Goal: Task Accomplishment & Management: Complete application form

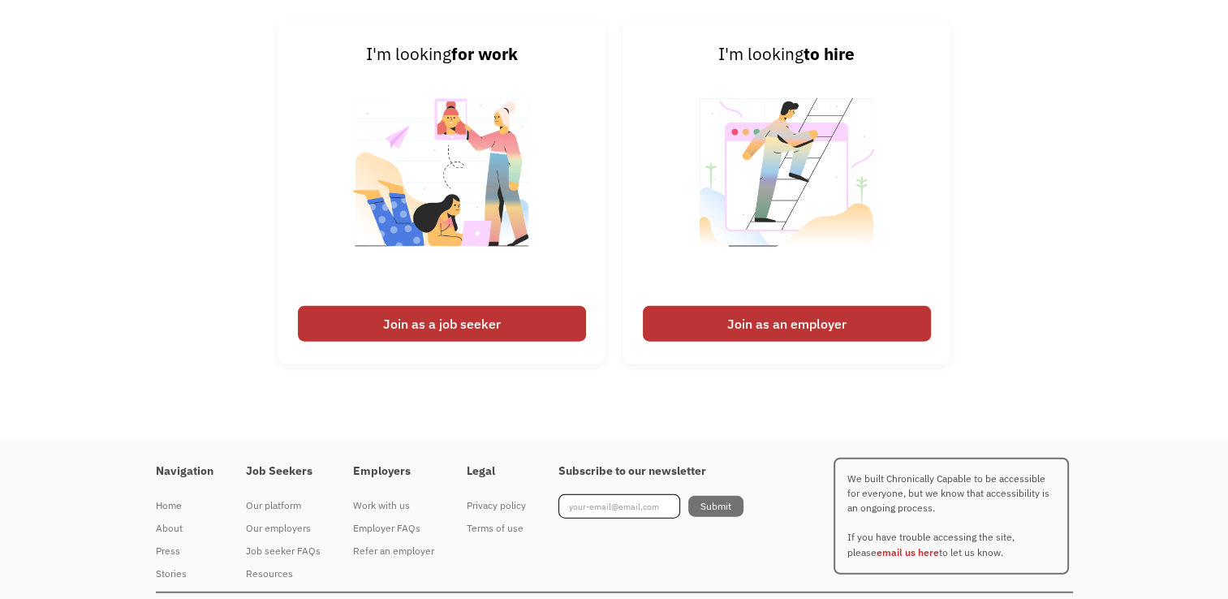
scroll to position [3860, 0]
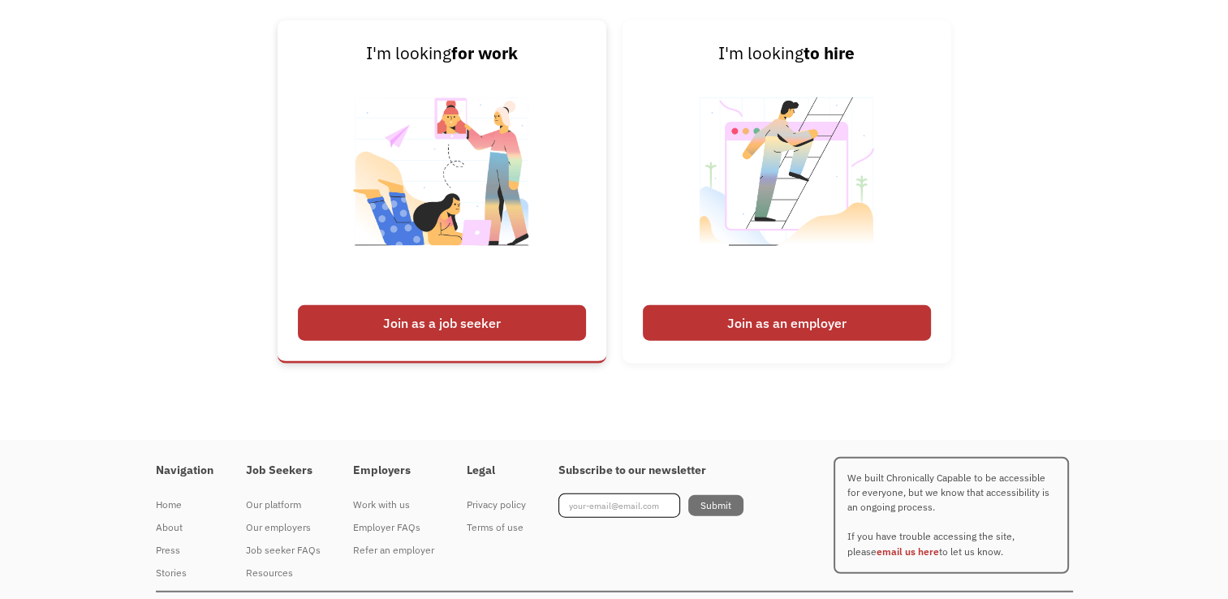
click at [524, 339] on div "Join as a job seeker" at bounding box center [442, 323] width 288 height 36
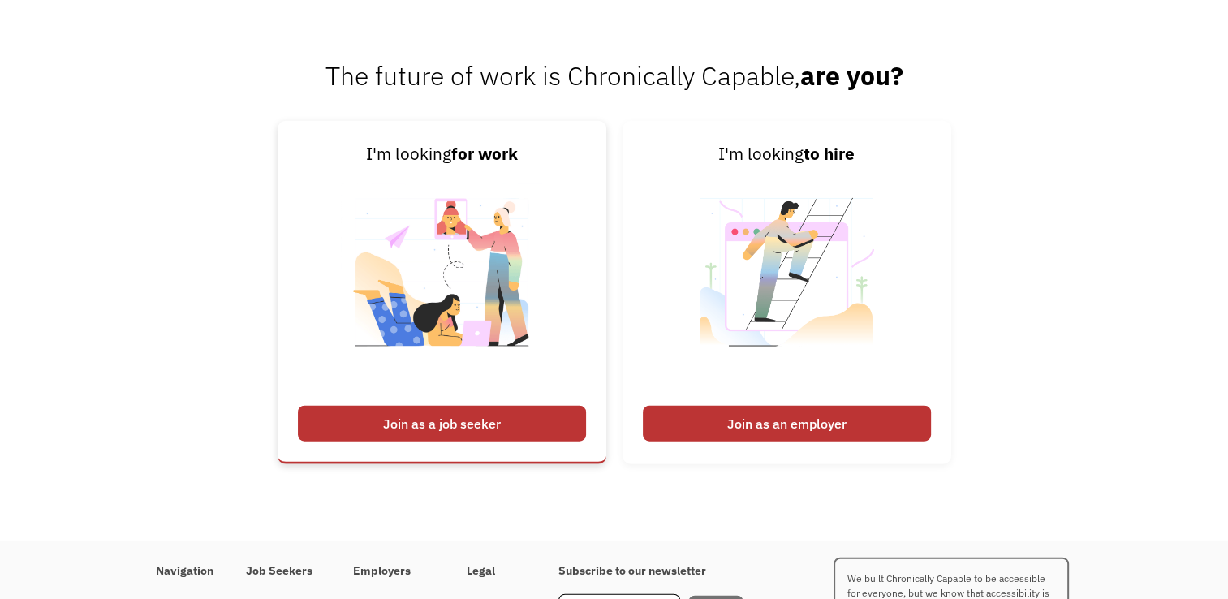
scroll to position [3759, 0]
click at [494, 441] on div "Join as a job seeker" at bounding box center [442, 424] width 288 height 36
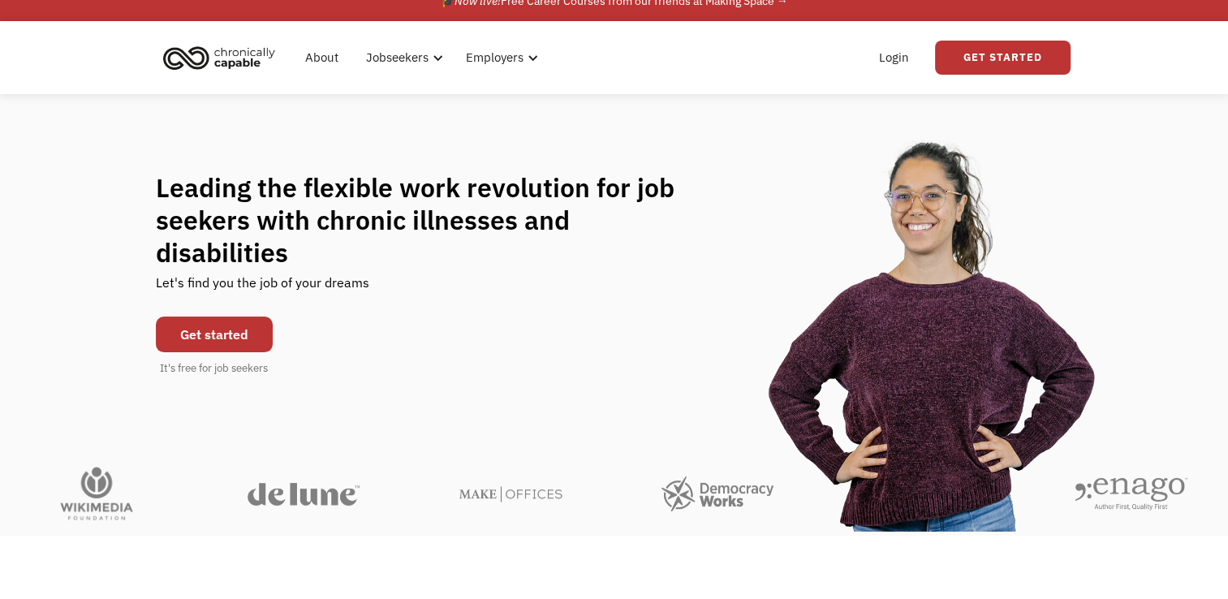
scroll to position [0, 0]
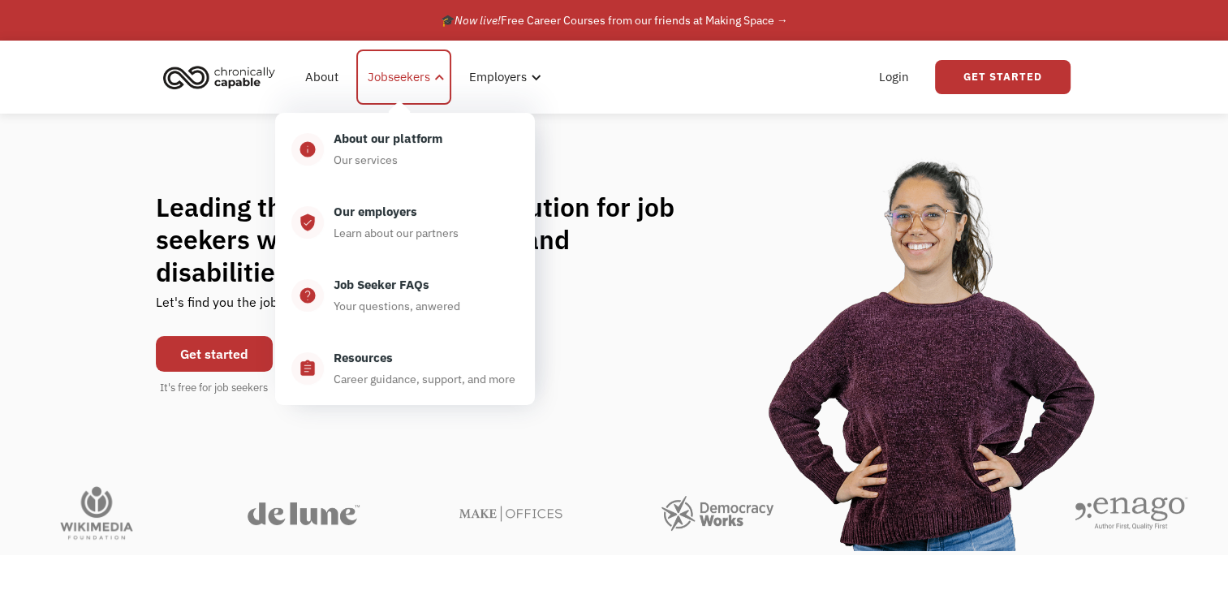
click at [403, 86] on div "Jobseekers" at bounding box center [399, 76] width 62 height 19
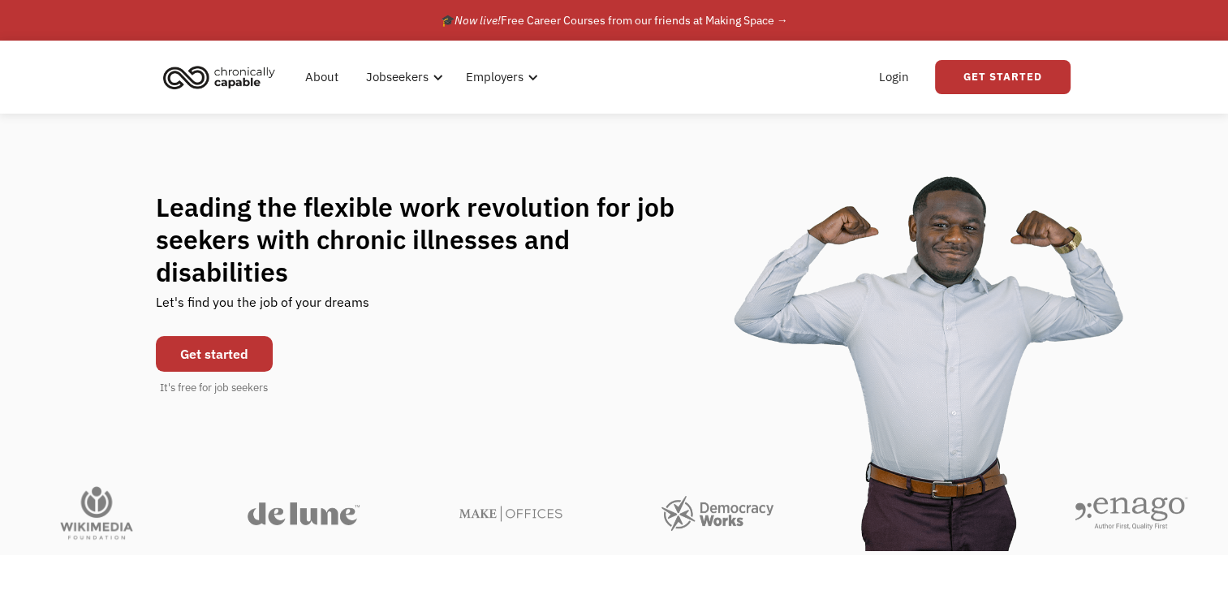
click at [257, 336] on link "Get started" at bounding box center [214, 354] width 117 height 36
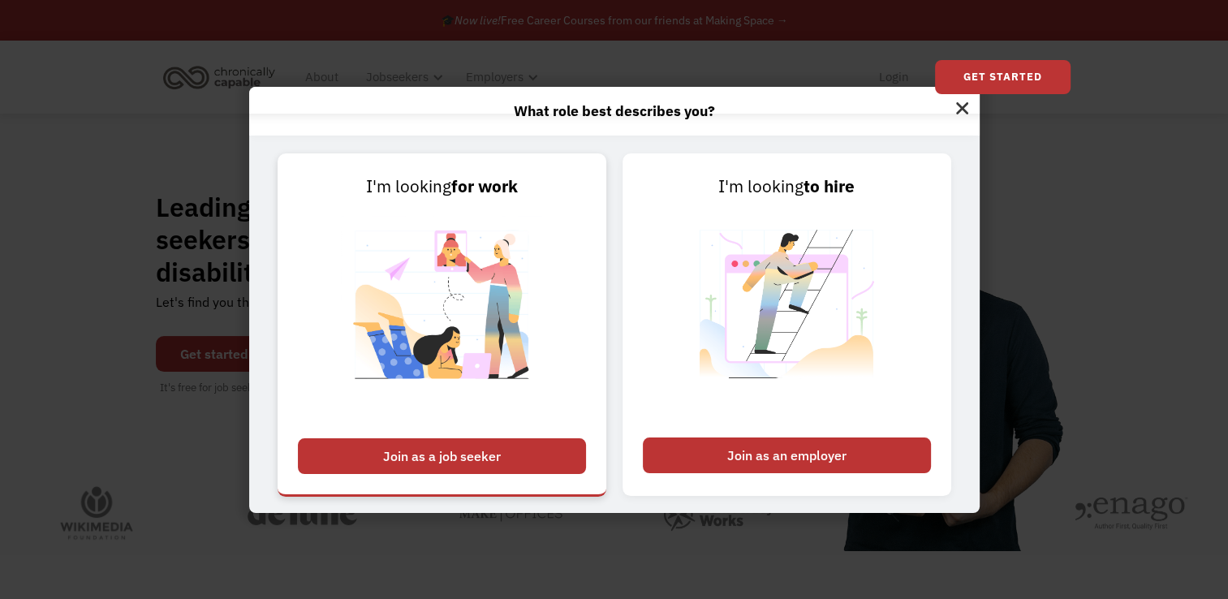
click at [471, 455] on div "Join as a job seeker" at bounding box center [442, 456] width 288 height 36
